Goal: Check status: Check status

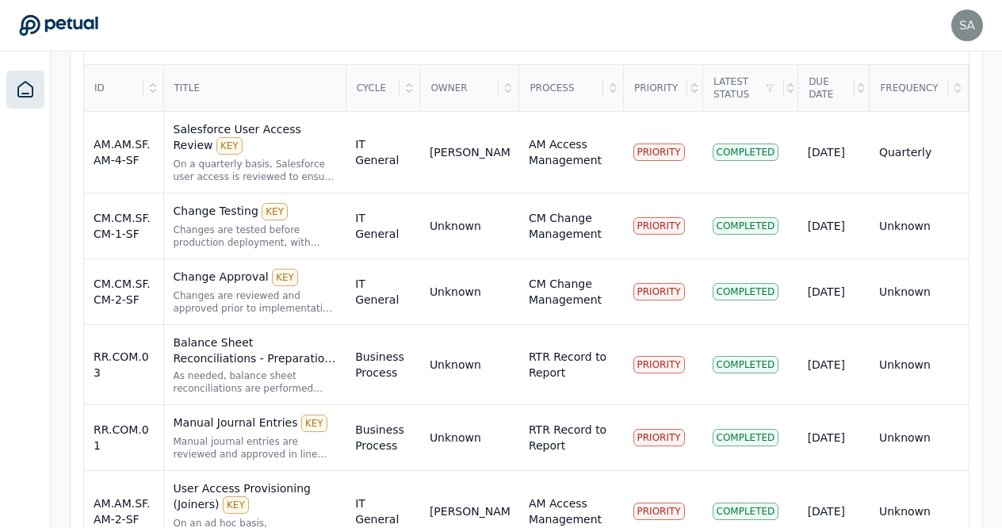
scroll to position [608, 0]
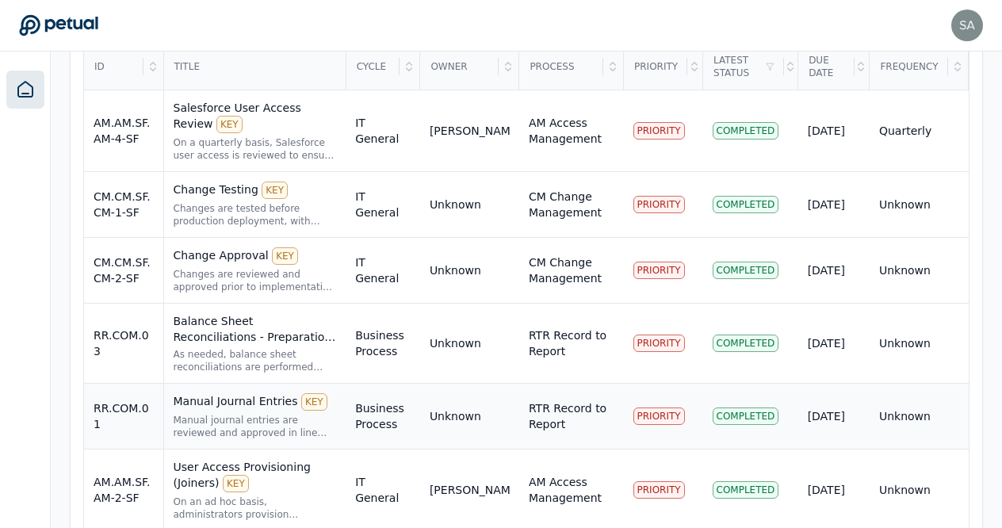
click at [238, 393] on div "Manual Journal Entries KEY" at bounding box center [255, 401] width 163 height 17
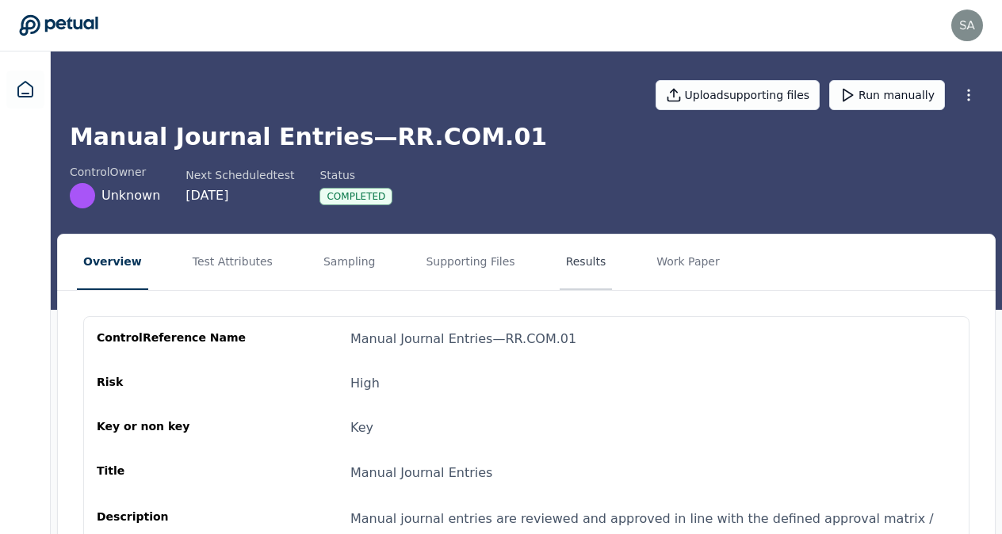
click at [560, 258] on button "Results" at bounding box center [586, 262] width 53 height 55
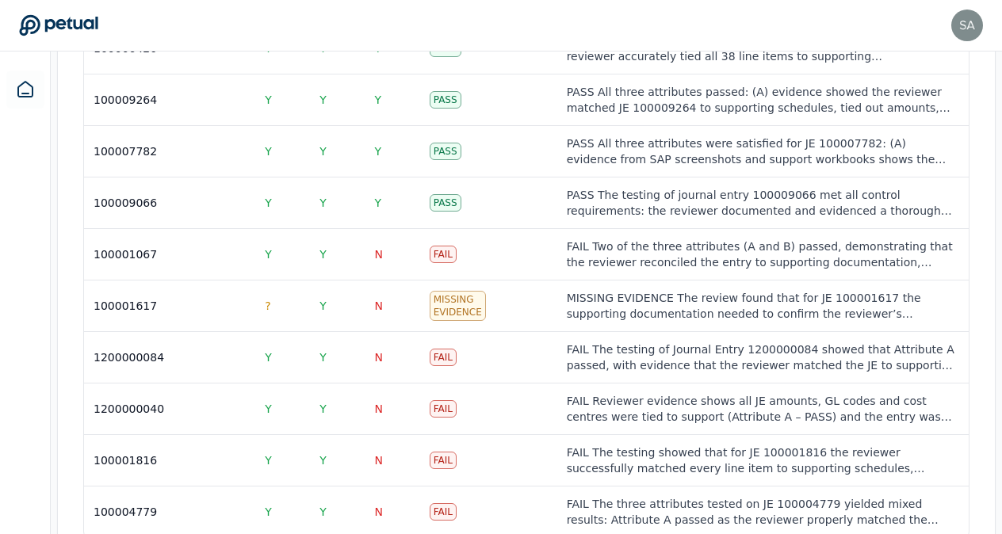
scroll to position [2396, 0]
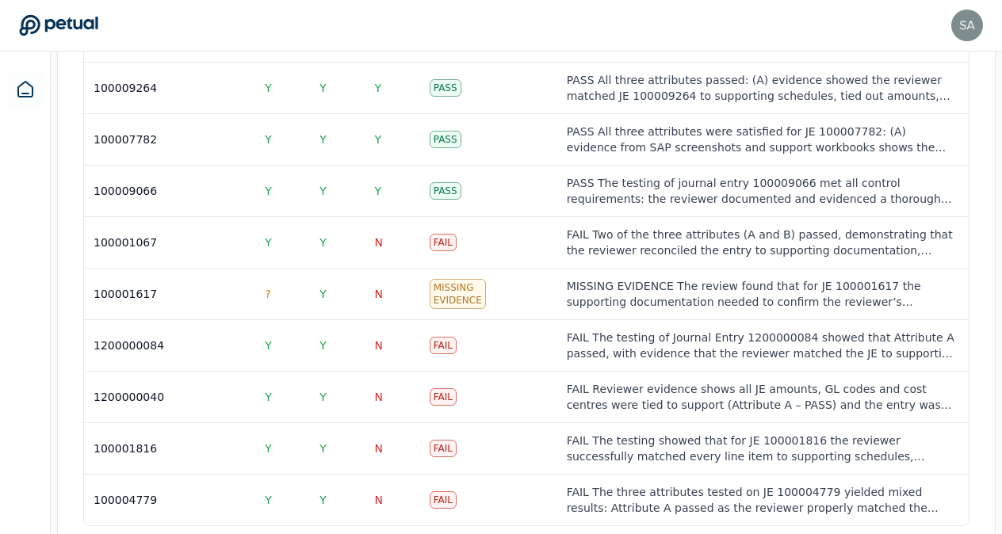
drag, startPoint x: 1006, startPoint y: 460, endPoint x: 128, endPoint y: 24, distance: 980.6
click at [128, 24] on div "[PERSON_NAME][EMAIL_ADDRESS][PERSON_NAME][DOMAIN_NAME] [PERSON_NAME][DOMAIN_NAM…" at bounding box center [501, 26] width 964 height 32
click at [24, 90] on icon at bounding box center [25, 89] width 19 height 19
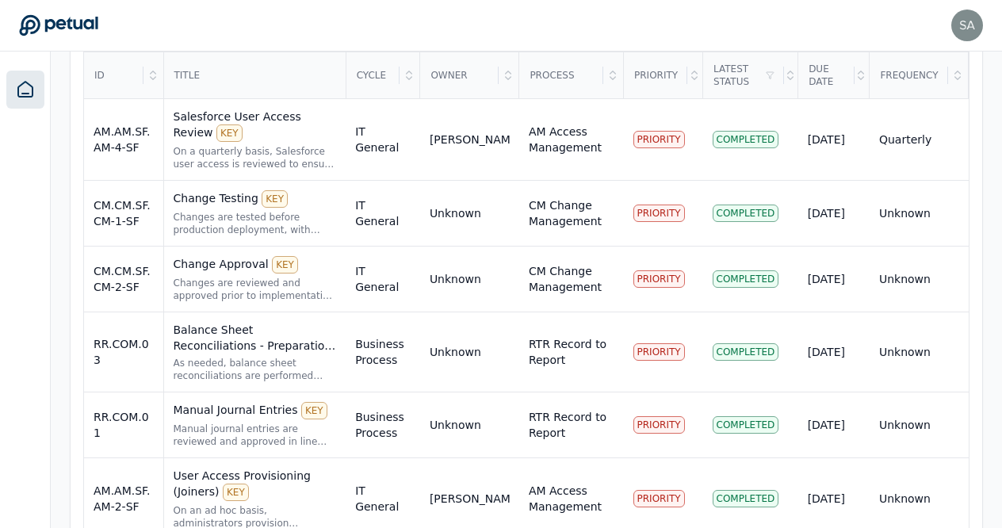
scroll to position [602, 0]
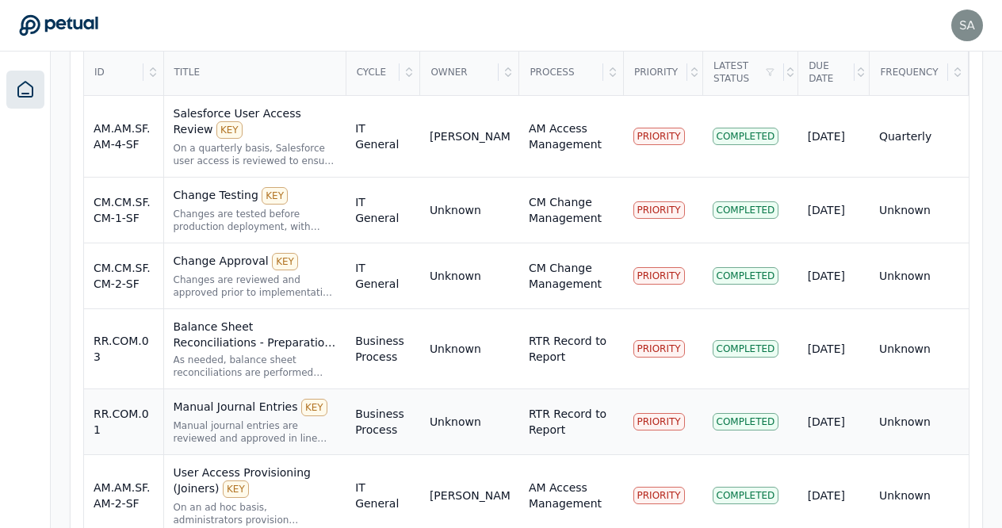
click at [231, 399] on div "Manual Journal Entries KEY" at bounding box center [255, 407] width 163 height 17
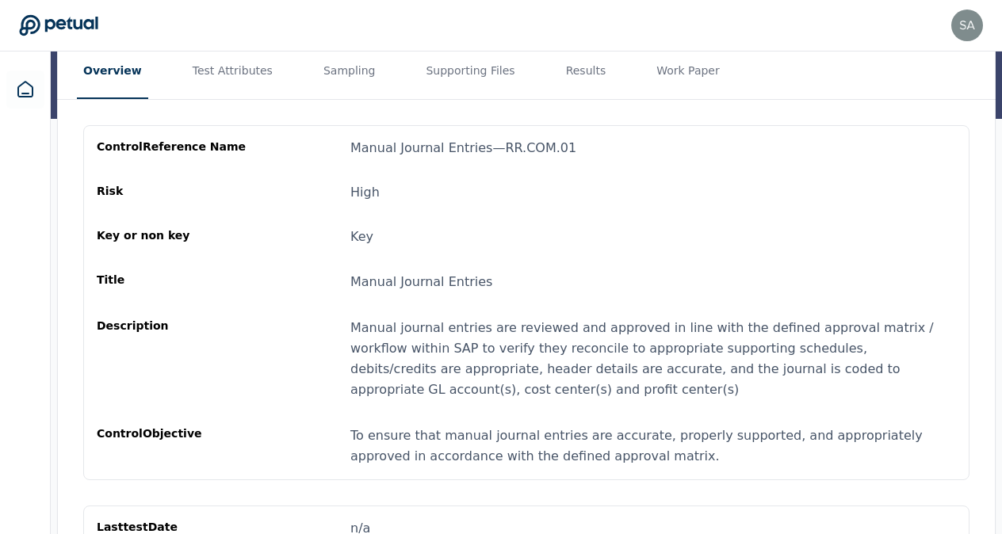
scroll to position [189, 0]
click at [560, 73] on button "Results" at bounding box center [586, 72] width 53 height 55
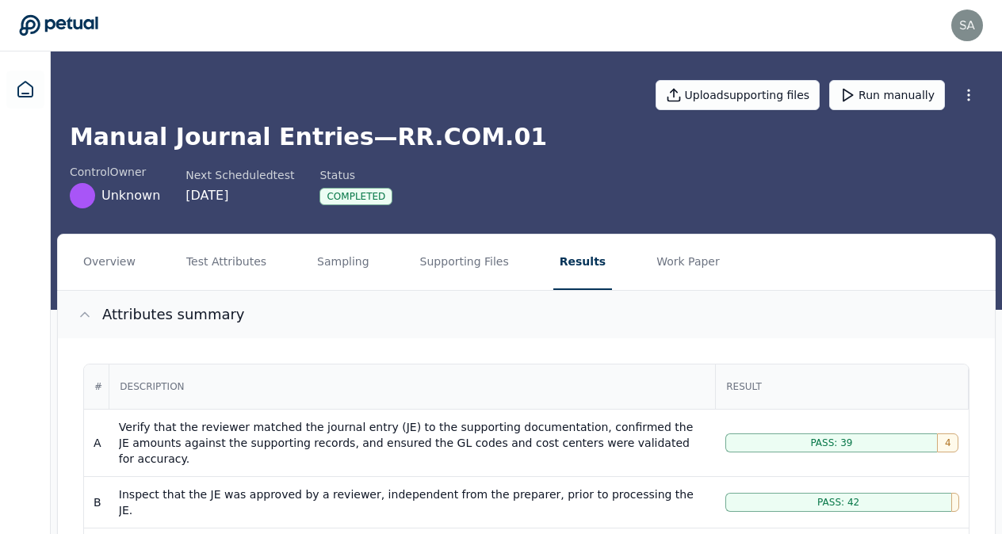
drag, startPoint x: 1005, startPoint y: 206, endPoint x: 461, endPoint y: 330, distance: 558.5
click at [461, 330] on button "Attributes summary" at bounding box center [526, 315] width 937 height 48
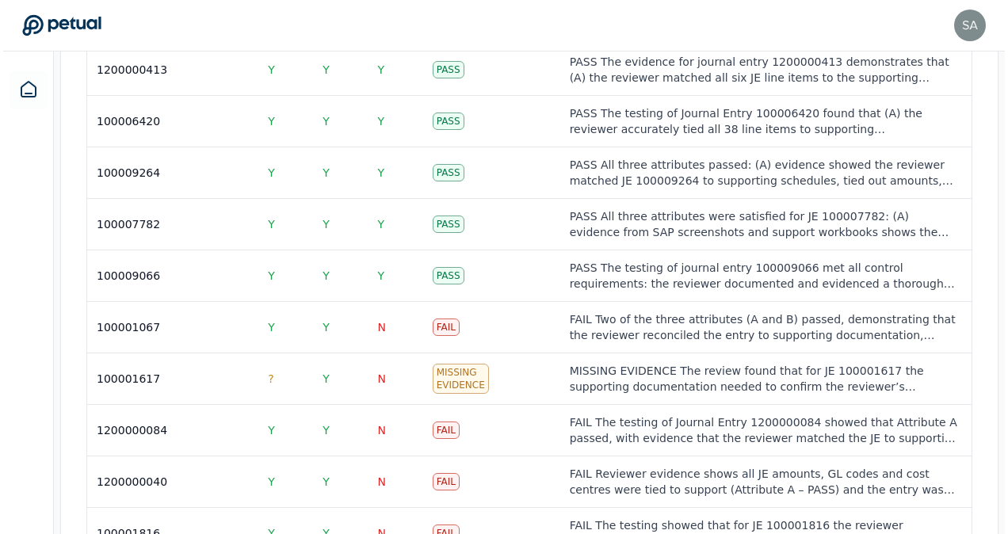
scroll to position [2172, 0]
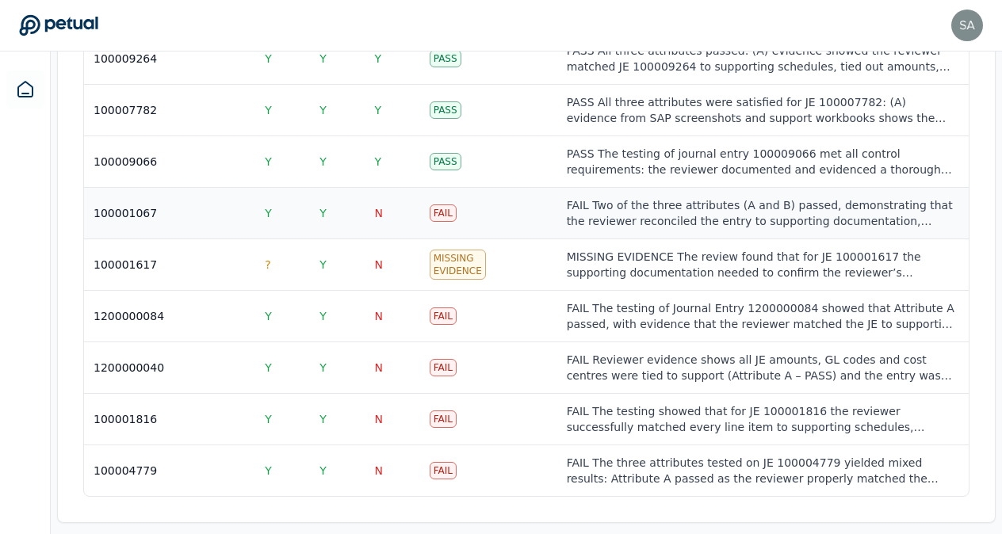
click at [590, 197] on div "FAIL Two of the three attributes (A and B) passed, demonstrating that the revie…" at bounding box center [763, 213] width 392 height 32
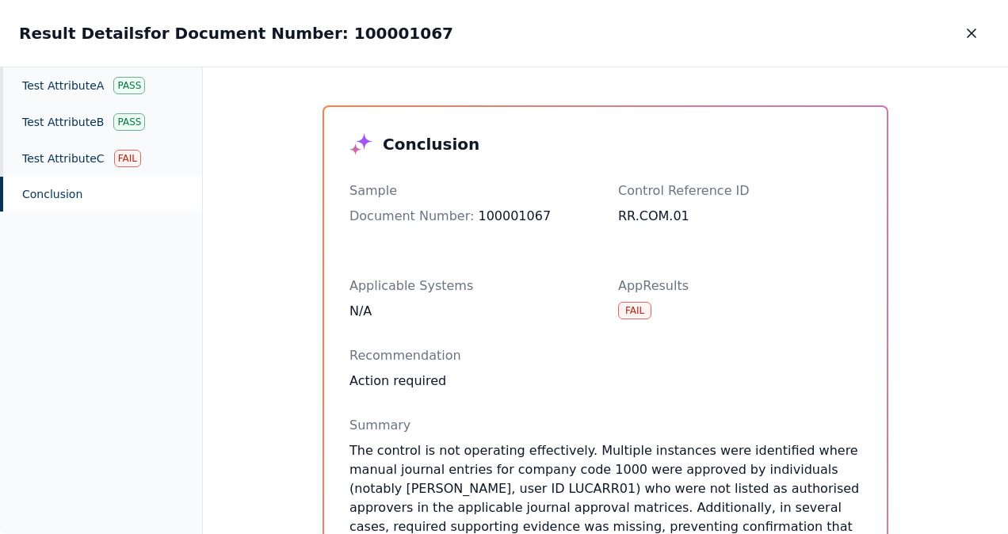
click at [916, 86] on div "Conclusion Sample Document Number : 100001067 Control Reference ID RR.COM.01 Ap…" at bounding box center [605, 301] width 805 height 468
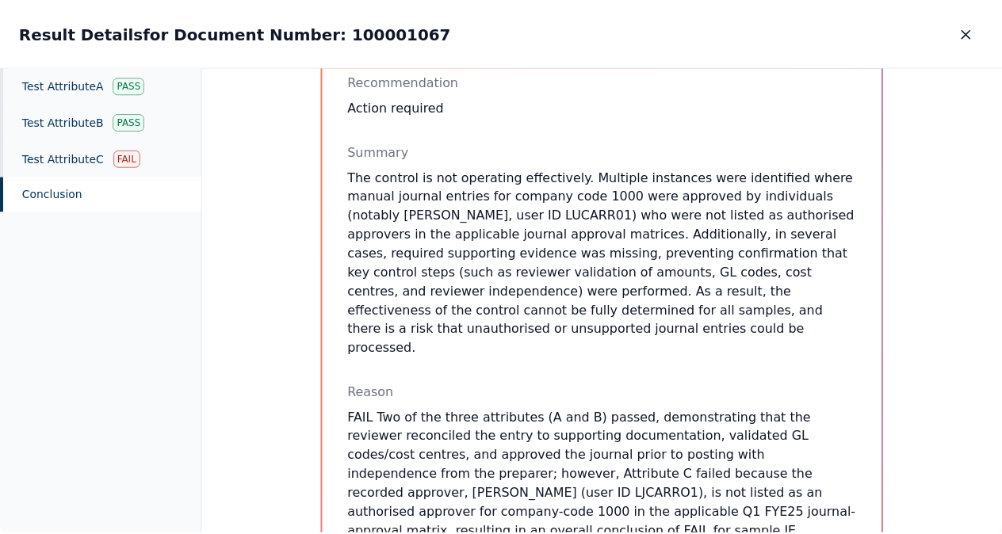
scroll to position [280, 0]
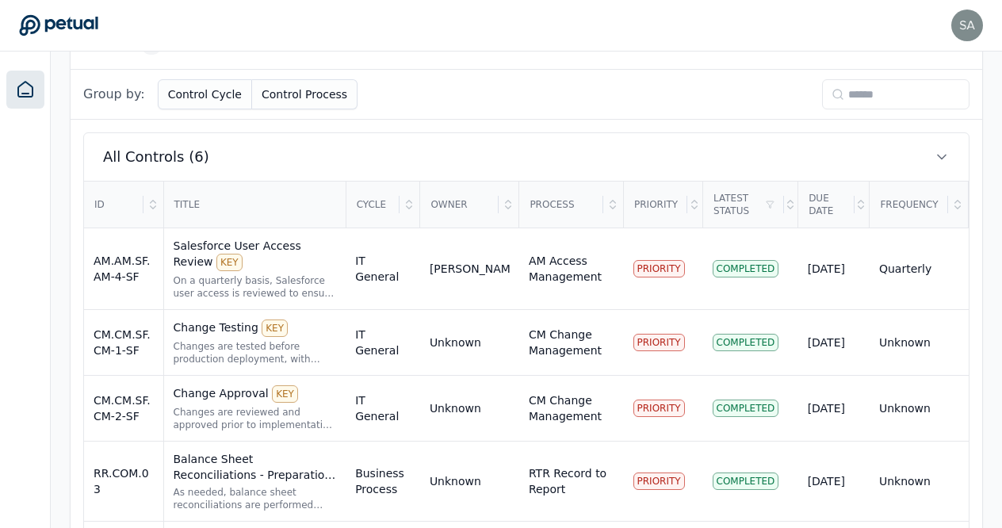
scroll to position [476, 0]
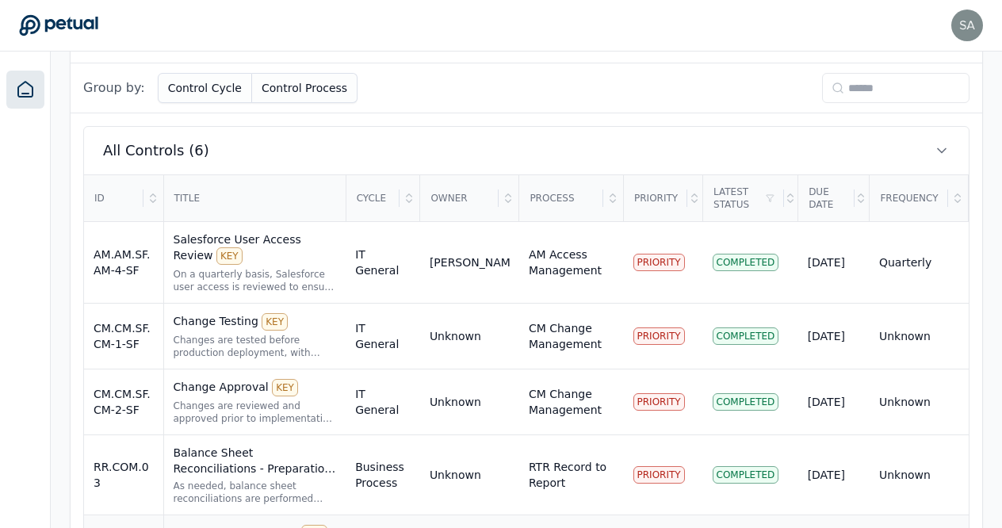
click at [222, 525] on div "Manual Journal Entries KEY" at bounding box center [255, 533] width 163 height 17
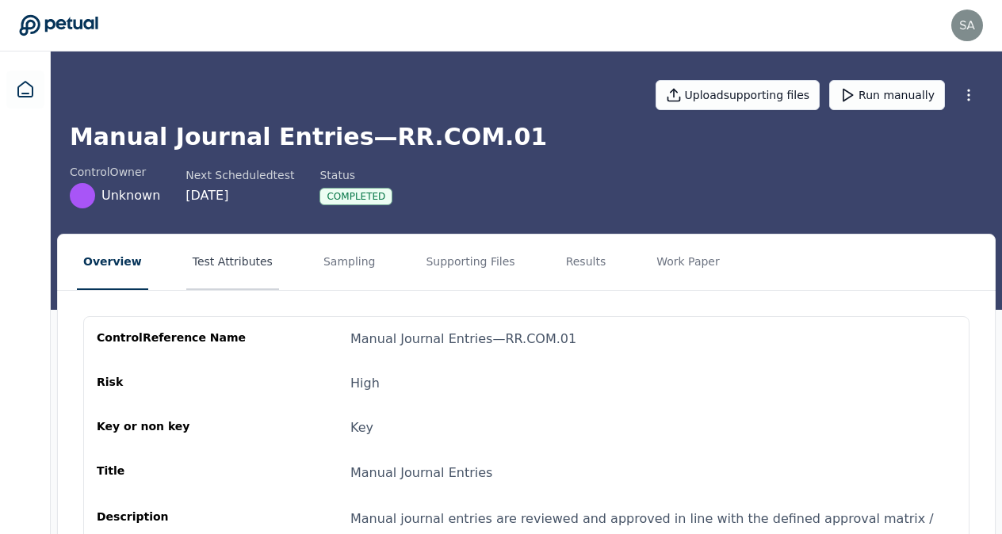
click at [212, 255] on button "Test Attributes" at bounding box center [232, 262] width 93 height 55
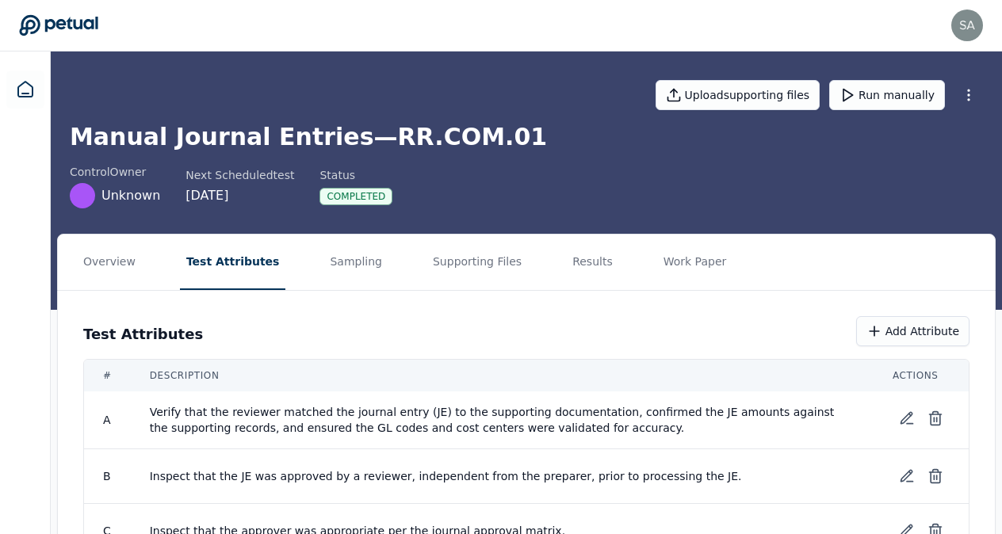
drag, startPoint x: 1005, startPoint y: 281, endPoint x: 553, endPoint y: 480, distance: 494.0
click at [553, 480] on span "Inspect that the JE was approved by a reviewer, independent from the preparer, …" at bounding box center [502, 476] width 705 height 16
click at [1000, 232] on div "Upload supporting files Run manually Manual Journal Entries — RR.COM.01 control…" at bounding box center [526, 181] width 951 height 258
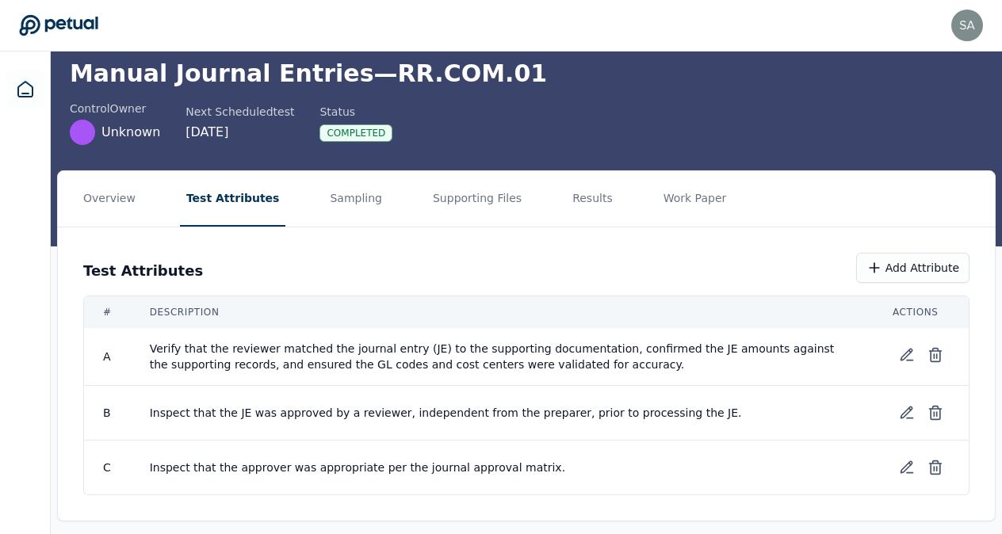
scroll to position [73, 0]
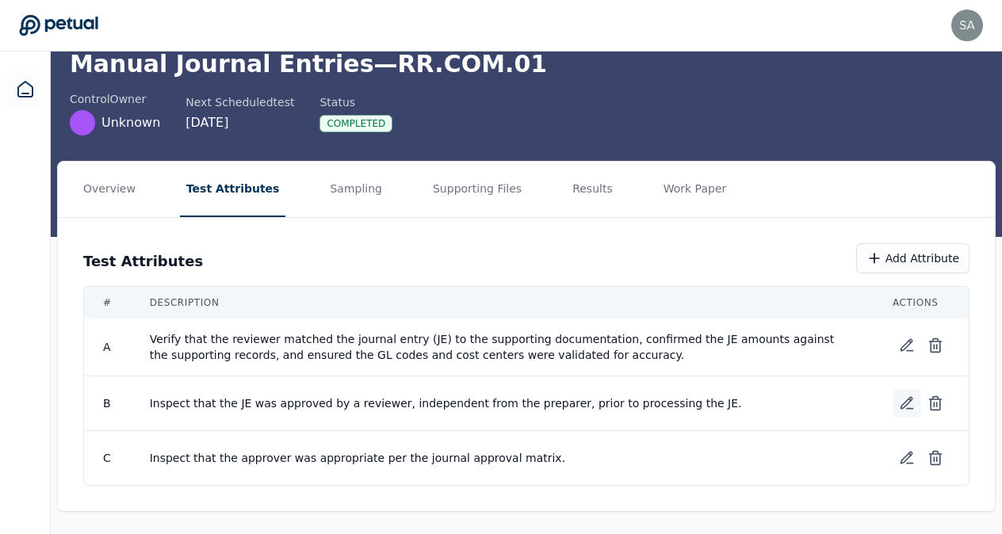
click at [909, 400] on icon at bounding box center [906, 403] width 11 height 11
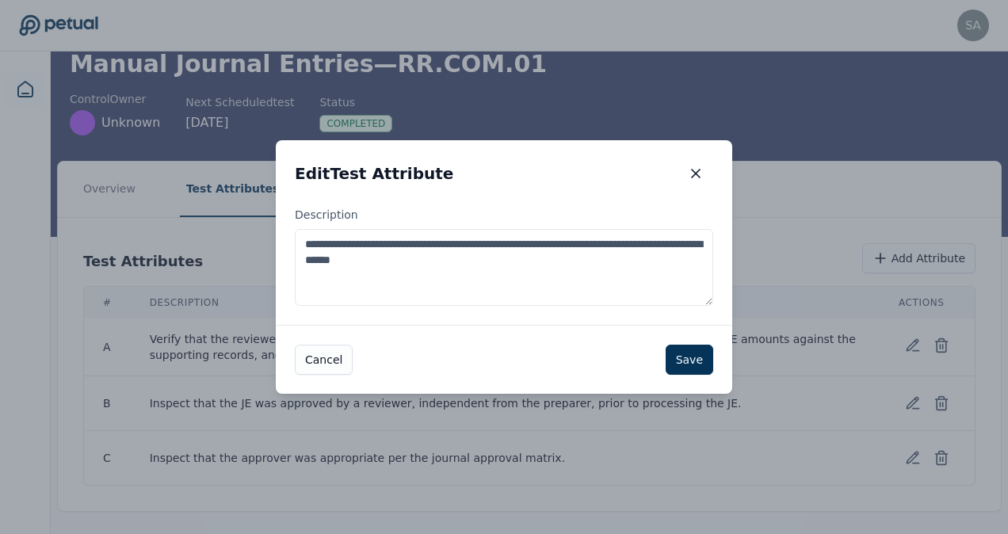
click at [539, 246] on textarea "**********" at bounding box center [504, 267] width 419 height 77
type textarea "**********"
click at [693, 361] on button "Save" at bounding box center [690, 360] width 48 height 30
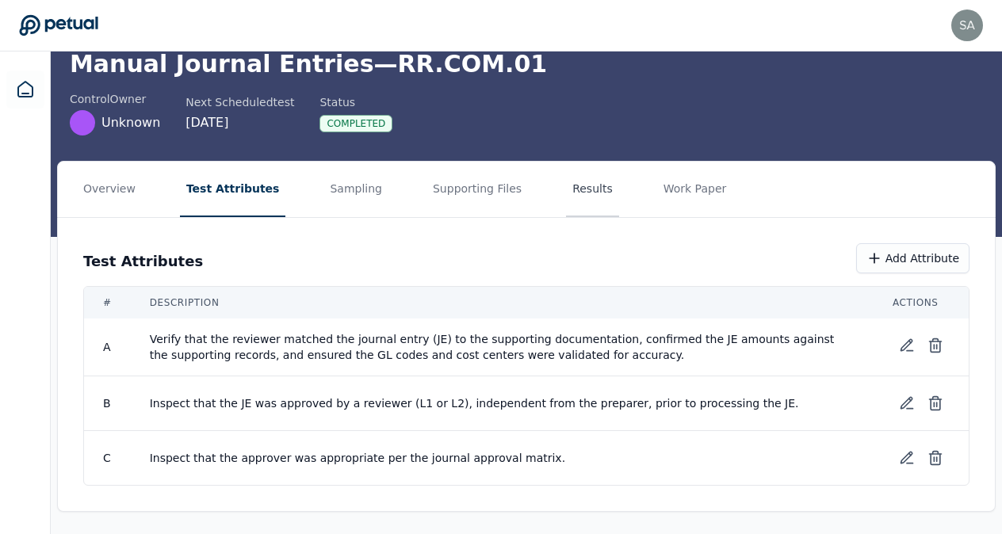
click at [566, 197] on button "Results" at bounding box center [592, 189] width 53 height 55
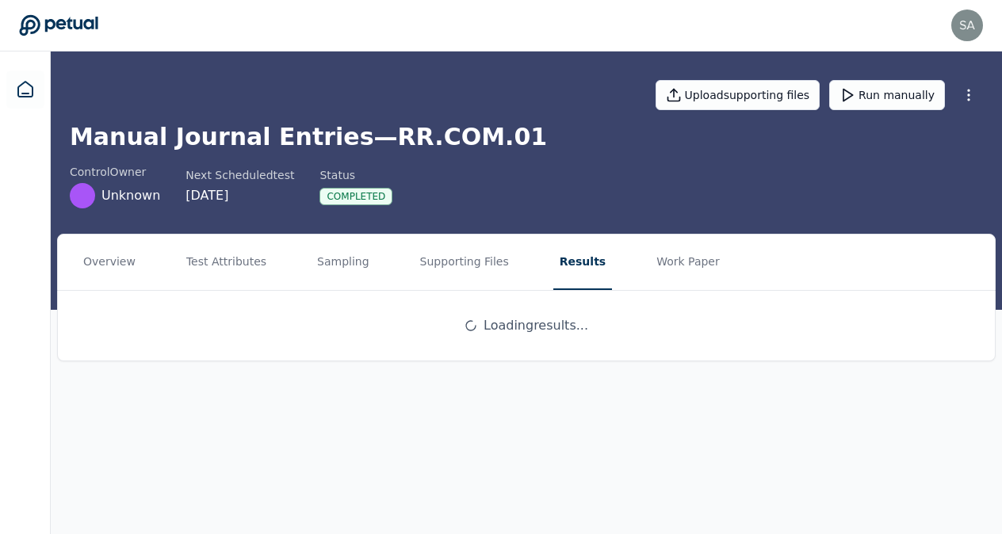
scroll to position [0, 0]
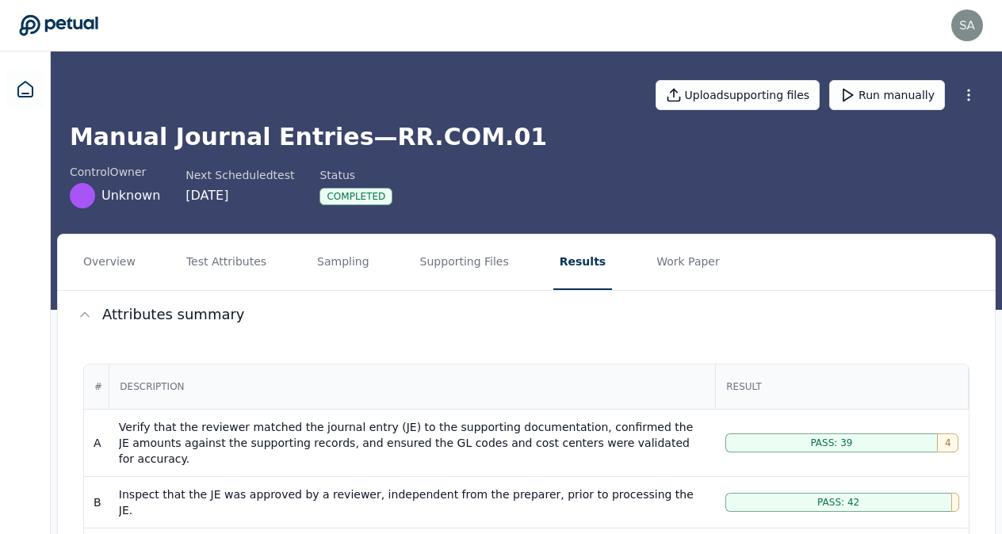
drag, startPoint x: 1007, startPoint y: 216, endPoint x: 999, endPoint y: 358, distance: 142.9
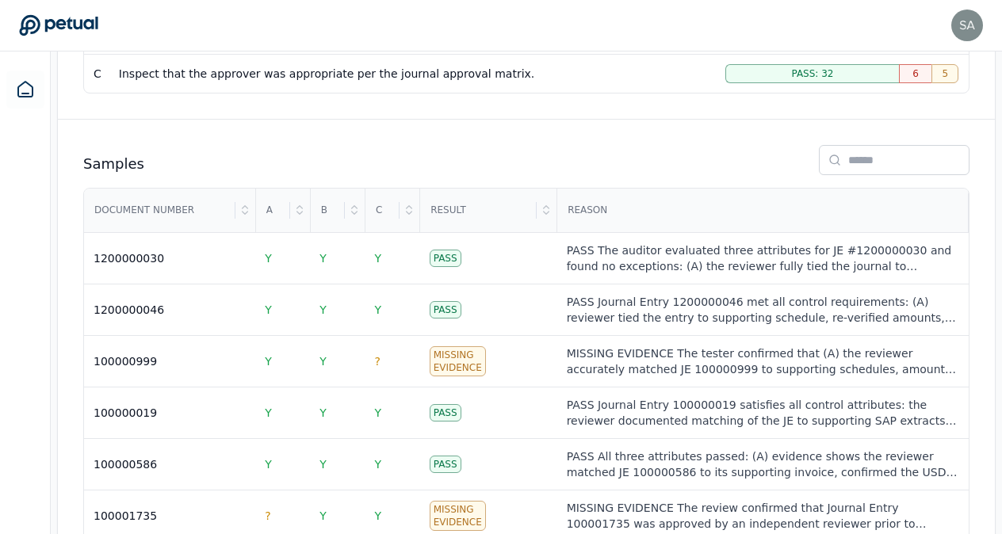
scroll to position [476, 0]
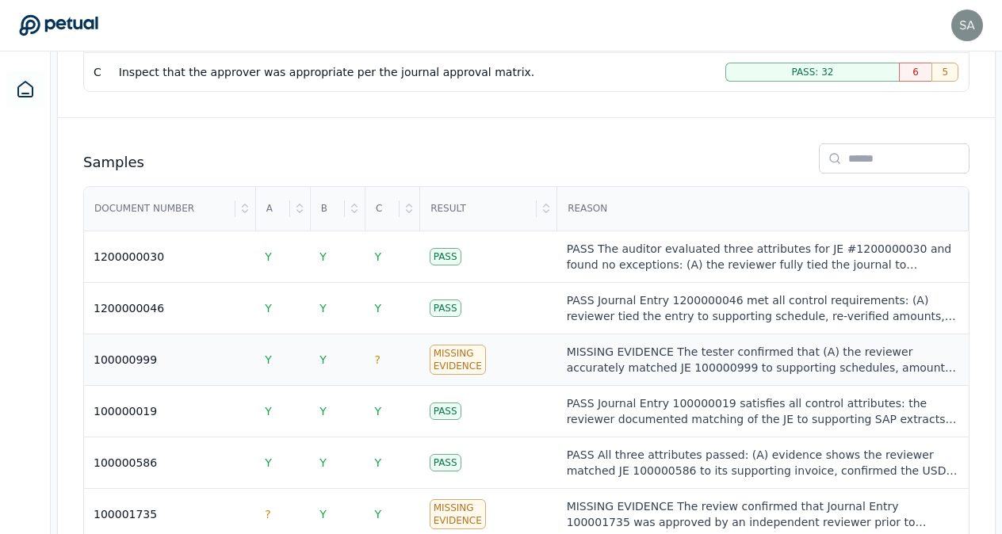
click at [470, 345] on div "Missing Evidence" at bounding box center [458, 360] width 56 height 30
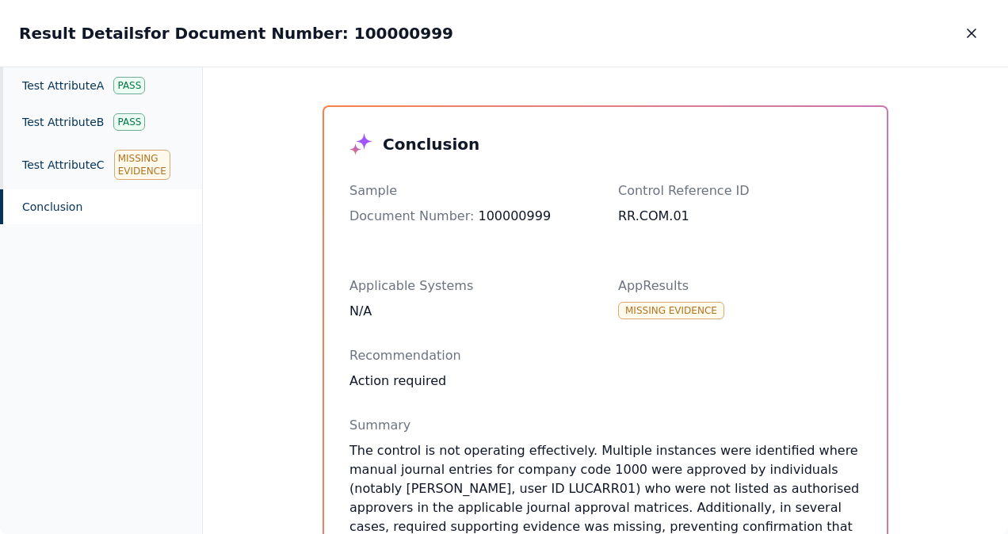
drag, startPoint x: 1008, startPoint y: 141, endPoint x: 629, endPoint y: 43, distance: 390.7
click at [629, 43] on div "Result Details for Document Number: 100000999 Result Details for Document Numbe…" at bounding box center [504, 33] width 1008 height 67
click at [84, 164] on div "Test Attribute C Missing Evidence" at bounding box center [101, 164] width 202 height 49
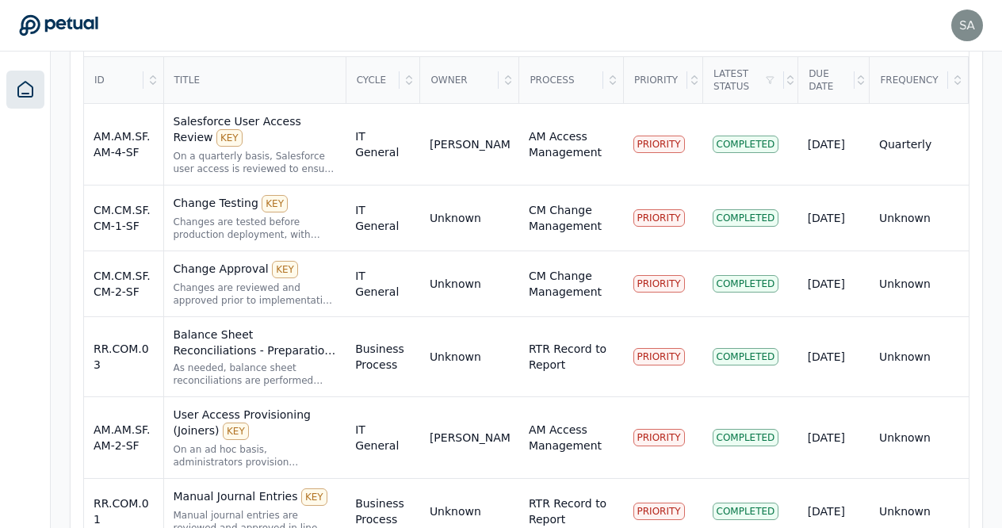
scroll to position [595, 0]
click at [331, 326] on div "Balance Sheet Reconciliations - Preparation and Review KEY" at bounding box center [255, 342] width 163 height 32
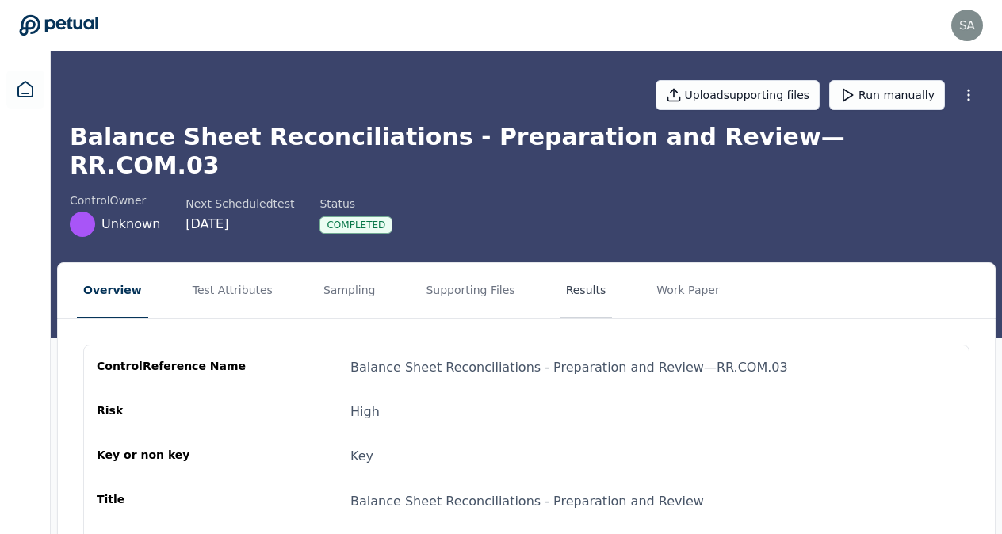
click at [560, 263] on button "Results" at bounding box center [586, 290] width 53 height 55
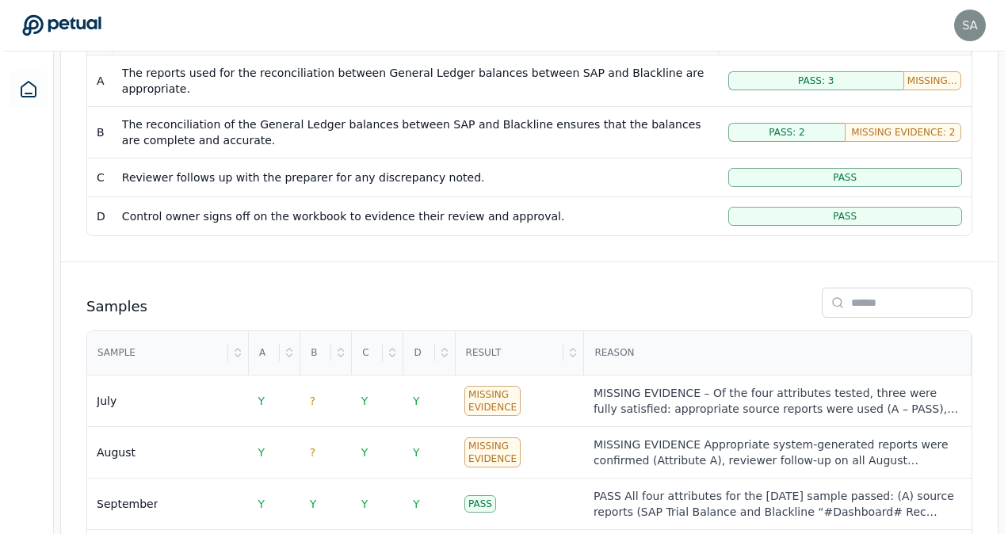
scroll to position [436, 0]
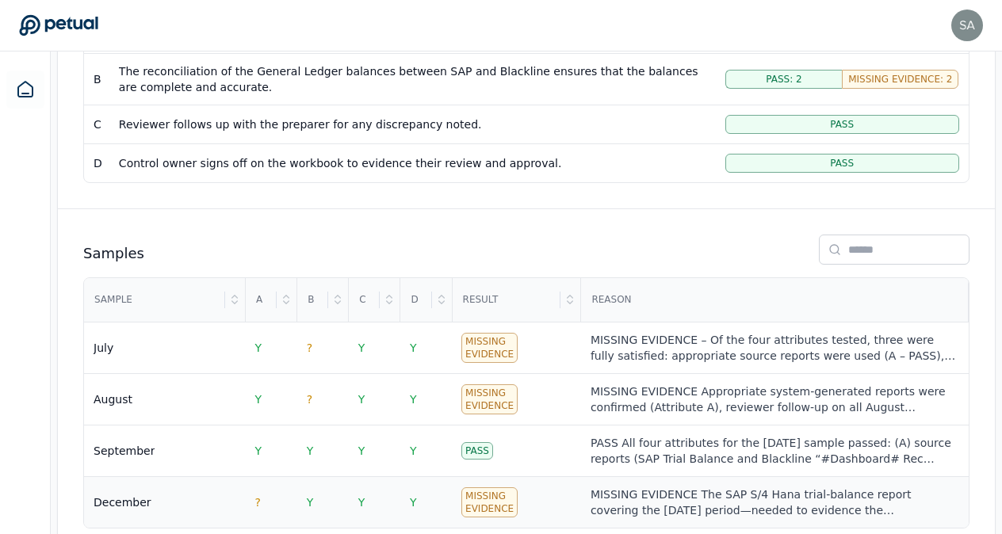
click at [483, 488] on div "Missing Evidence" at bounding box center [489, 503] width 56 height 30
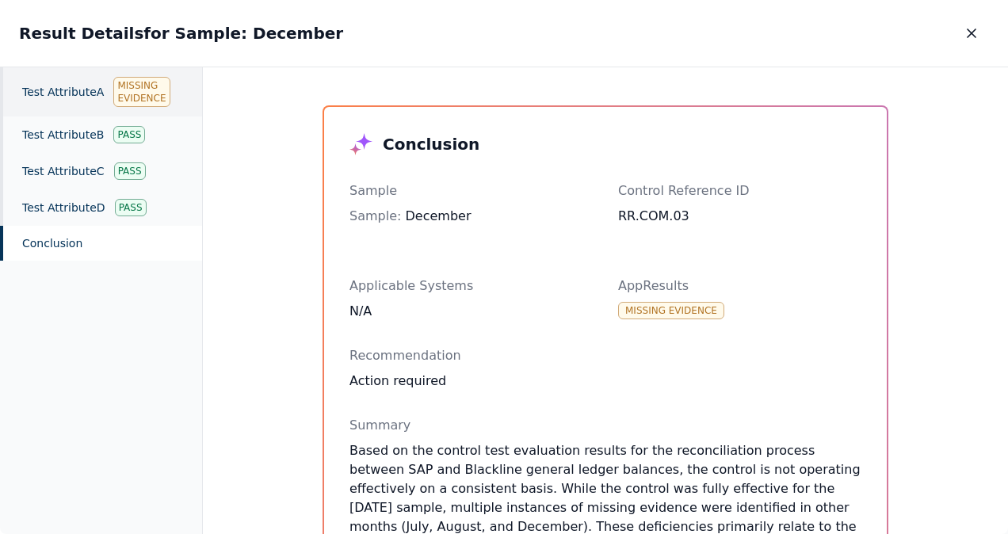
click at [141, 97] on div "Missing Evidence" at bounding box center [141, 92] width 56 height 30
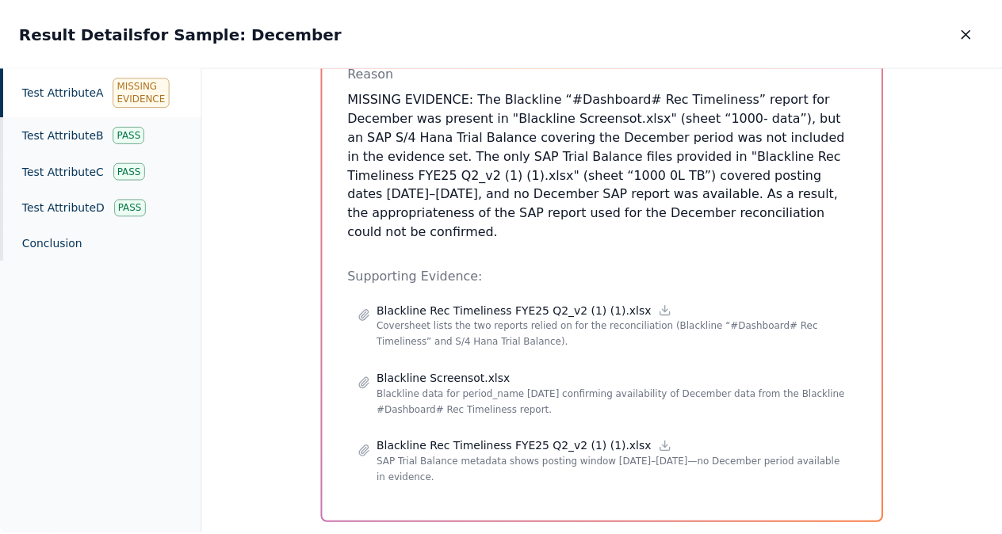
scroll to position [321, 0]
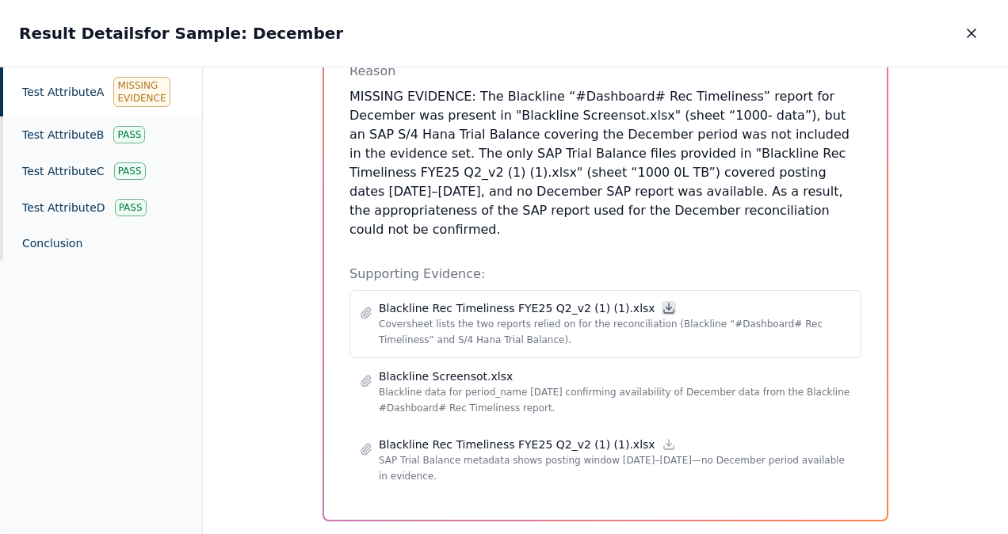
click at [663, 302] on icon at bounding box center [669, 308] width 13 height 13
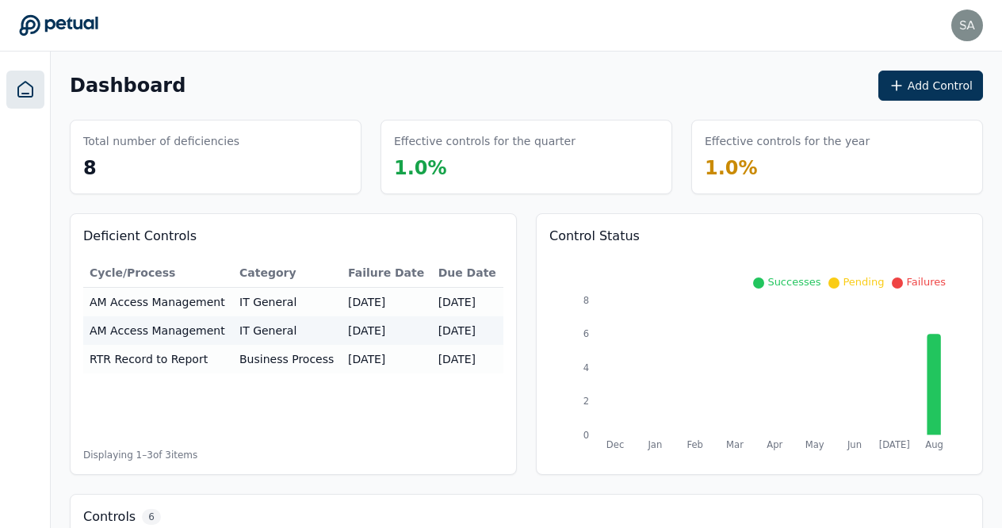
click at [518, 495] on div "Controls 6" at bounding box center [527, 517] width 912 height 45
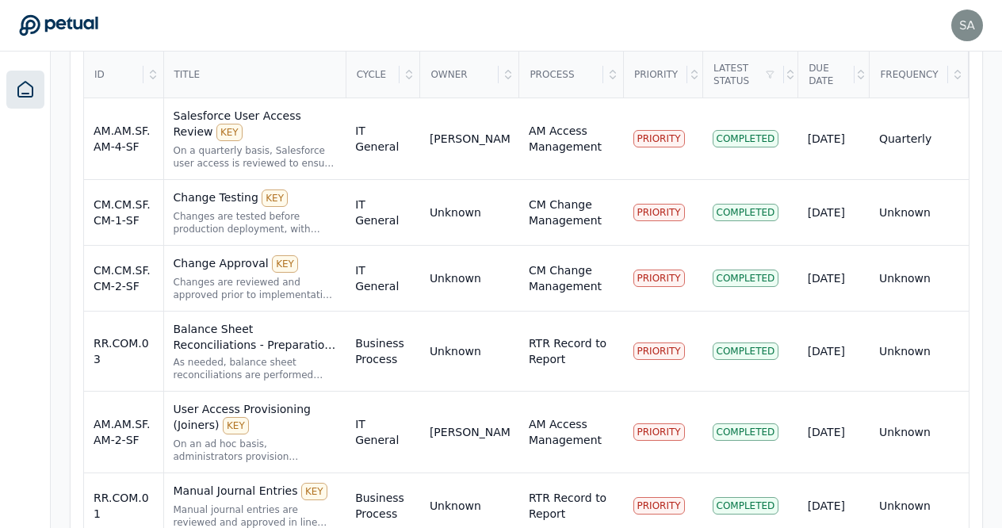
scroll to position [608, 0]
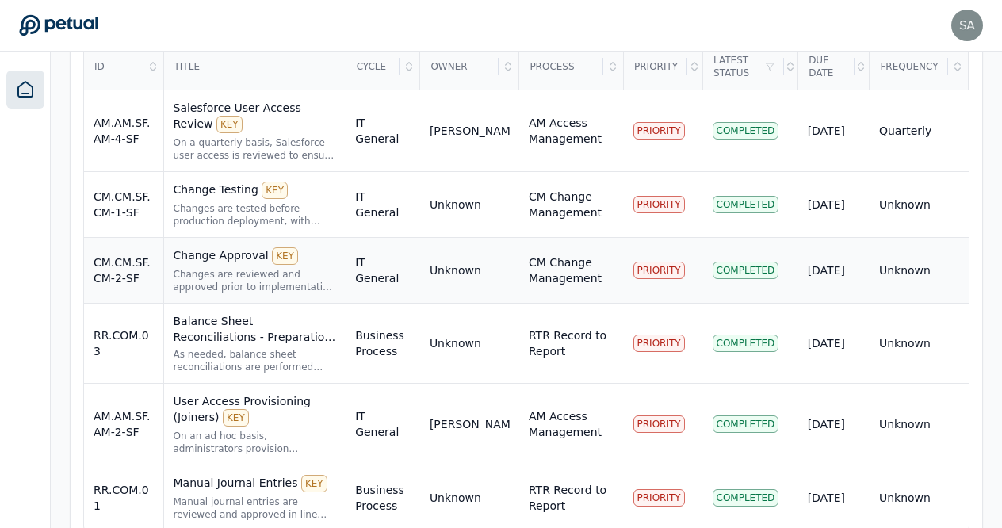
click at [217, 247] on div "Change Approval KEY" at bounding box center [255, 255] width 163 height 17
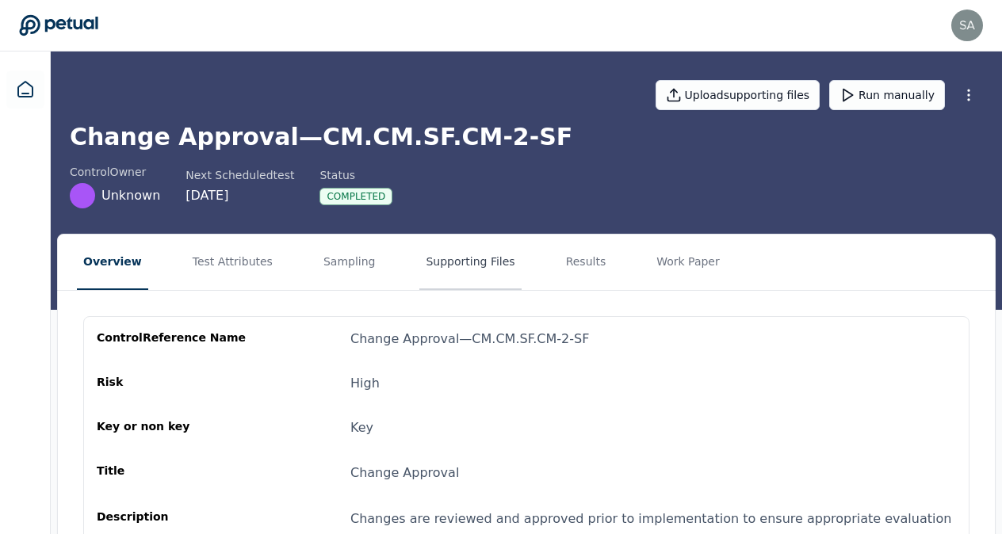
click at [437, 256] on button "Supporting Files" at bounding box center [469, 262] width 101 height 55
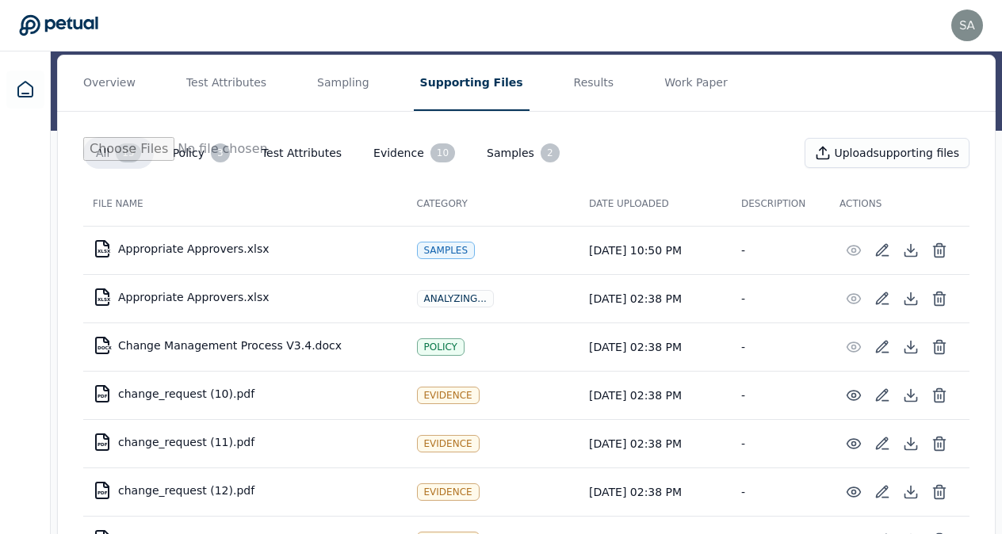
scroll to position [53, 0]
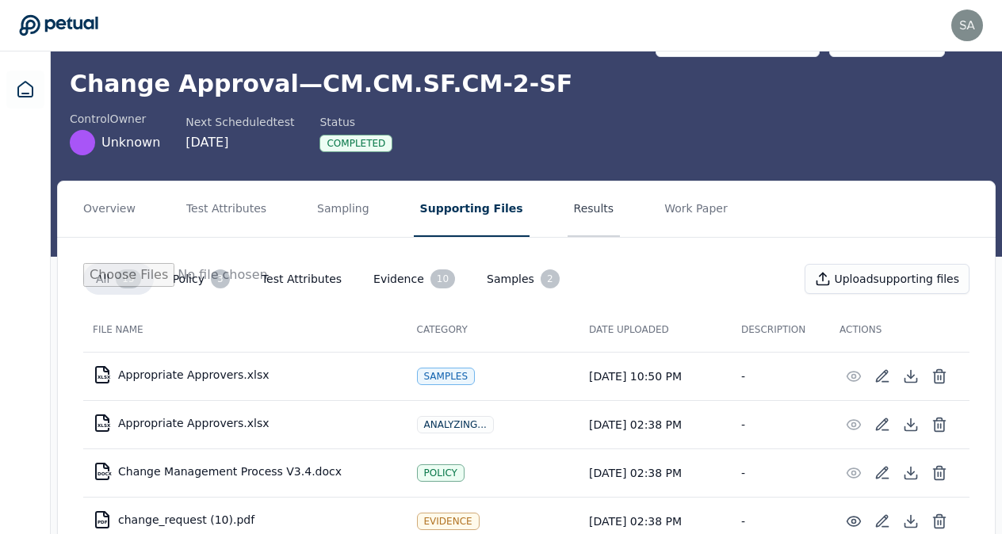
click at [568, 209] on button "Results" at bounding box center [594, 209] width 53 height 55
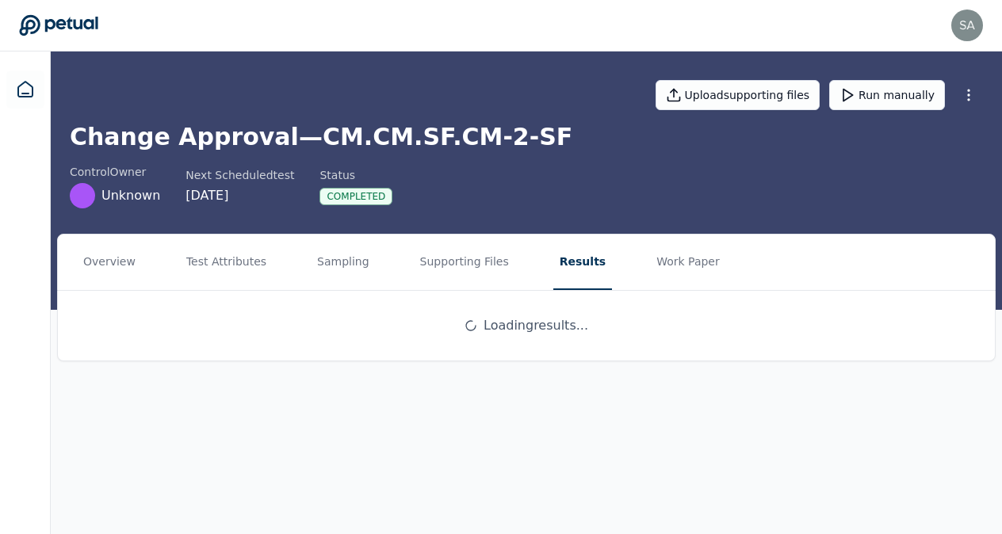
scroll to position [0, 0]
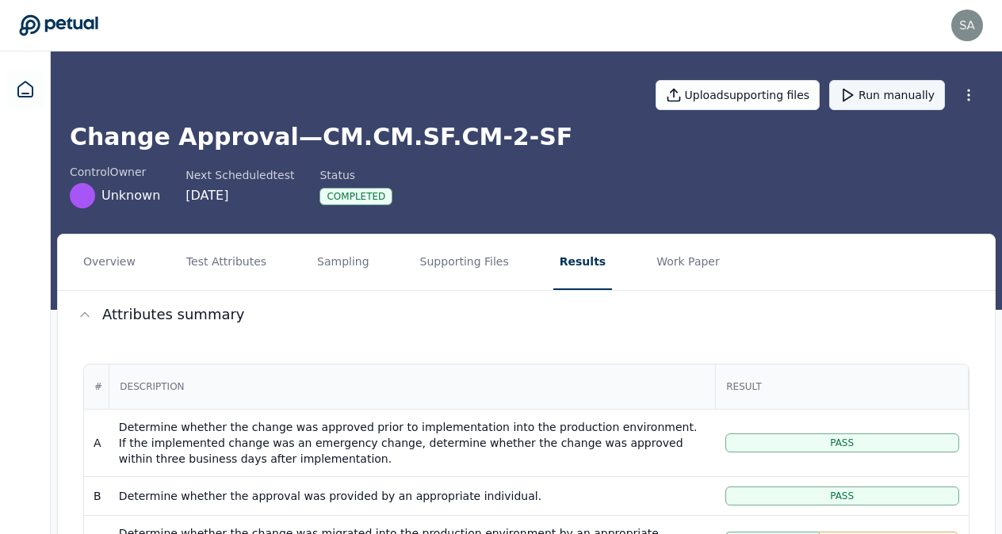
click at [885, 97] on button "Run manually" at bounding box center [887, 95] width 116 height 30
